Goal: Information Seeking & Learning: Learn about a topic

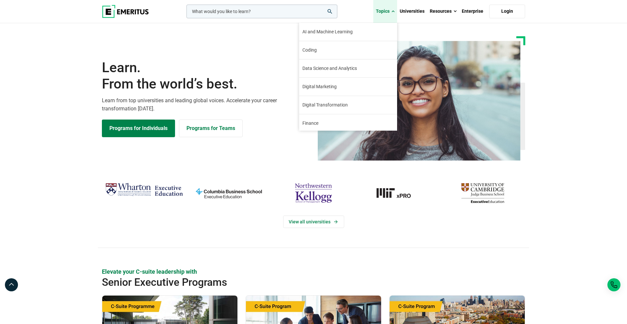
click at [392, 12] on link "Topics" at bounding box center [386, 11] width 24 height 23
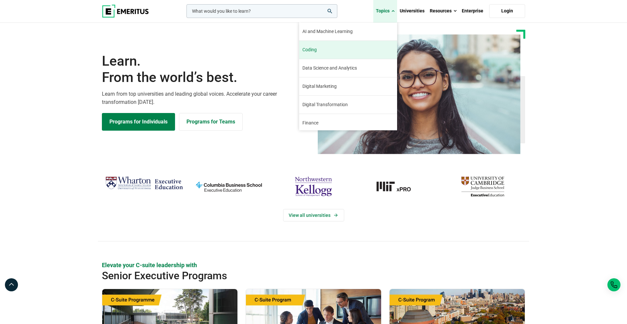
scroll to position [8, 0]
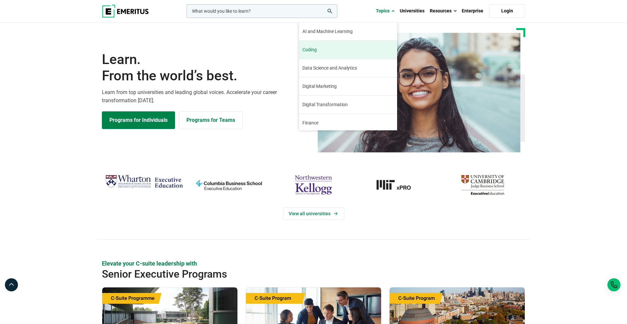
click at [344, 50] on link "Coding The world of coding has been changing rapidly in recent years. While cod…" at bounding box center [348, 50] width 98 height 18
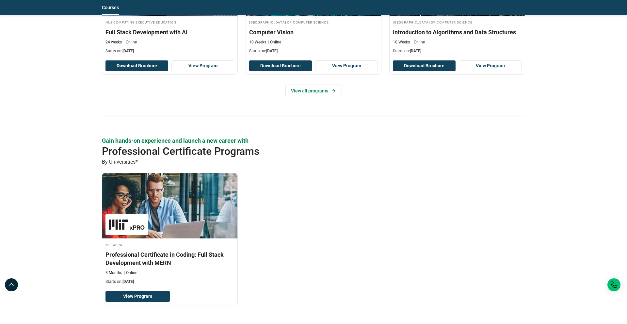
scroll to position [255, 0]
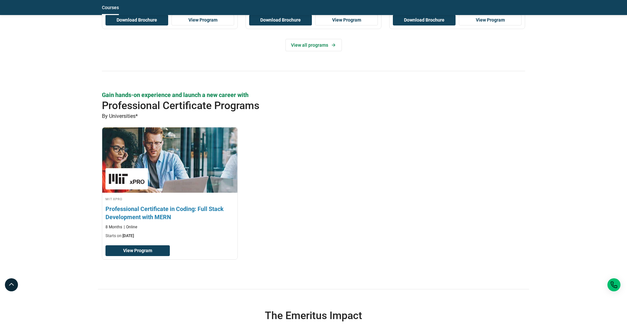
click at [151, 209] on h3 "Professional Certificate in Coding: Full Stack Development with MERN" at bounding box center [170, 213] width 129 height 16
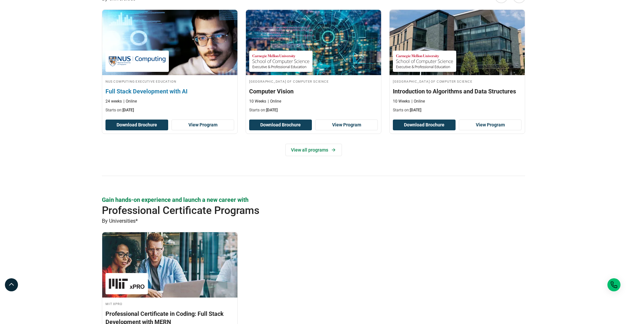
scroll to position [49, 0]
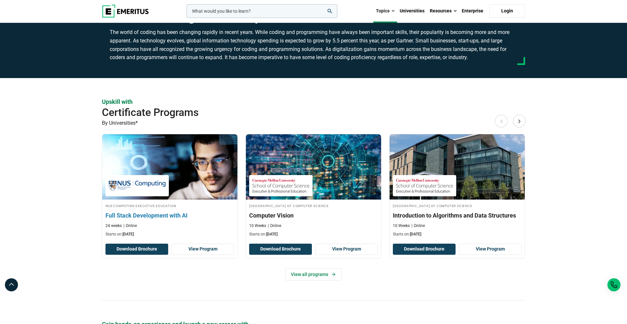
click at [160, 214] on h3 "Full Stack Development with AI" at bounding box center [170, 215] width 129 height 8
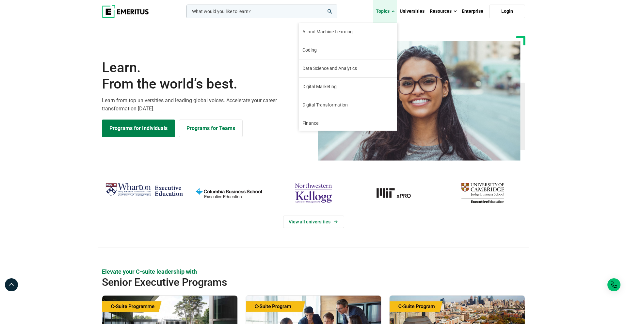
click at [393, 13] on span at bounding box center [393, 11] width 3 height 7
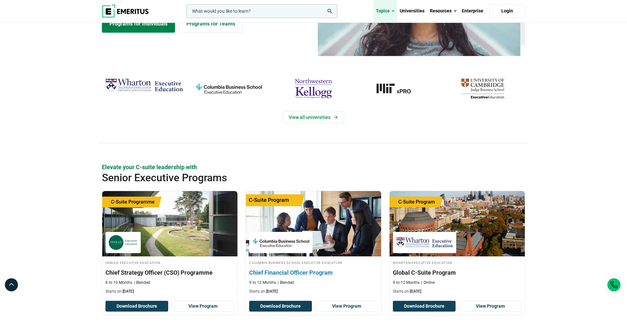
scroll to position [146, 0]
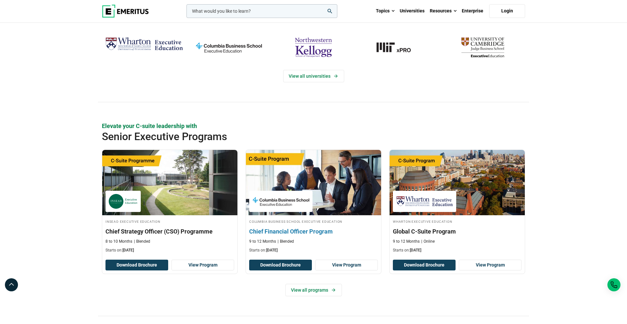
click at [281, 229] on h3 "Chief Financial Officer Program" at bounding box center [313, 231] width 129 height 8
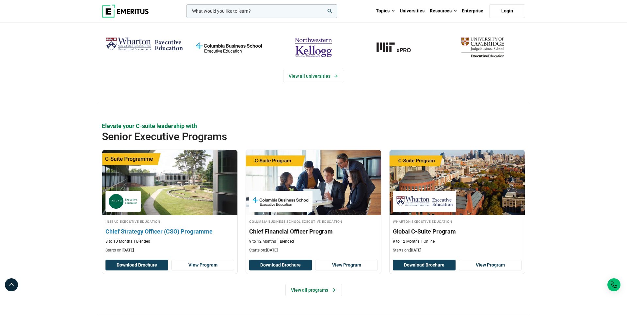
click at [186, 231] on h3 "Chief Strategy Officer (CSO) Programme" at bounding box center [170, 231] width 129 height 8
